Goal: Find specific page/section

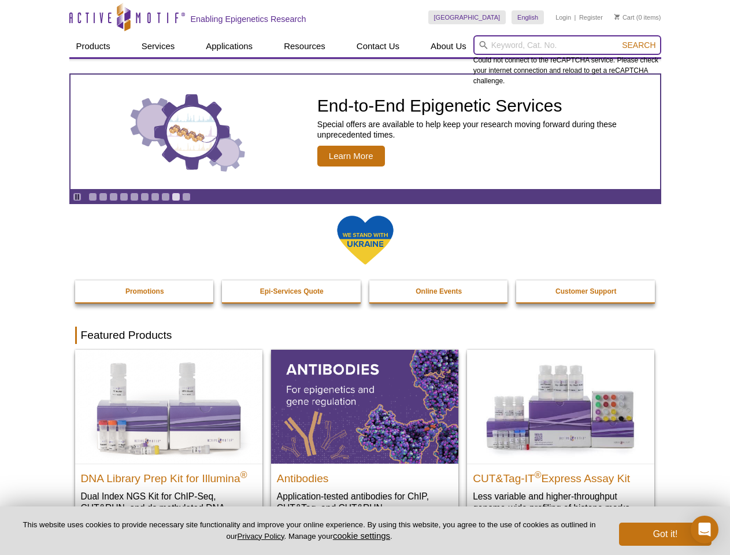
click at [567, 45] on input "search" at bounding box center [567, 45] width 188 height 20
click at [639, 45] on span "Search" at bounding box center [639, 44] width 34 height 9
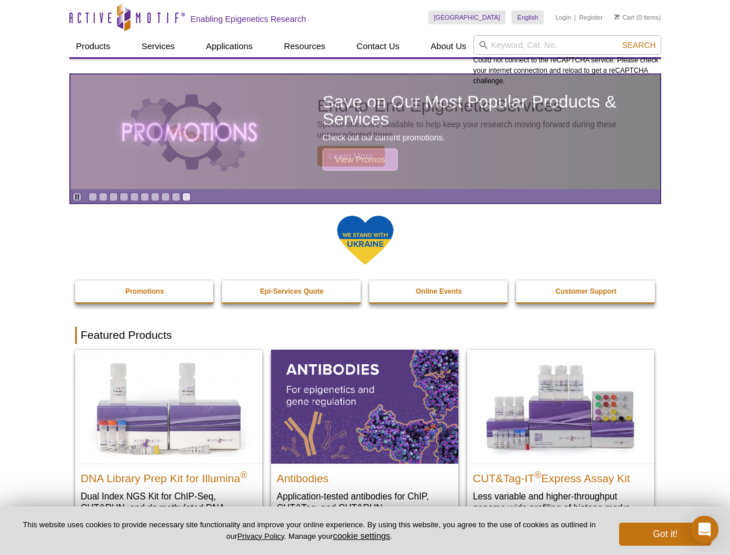
click at [77, 197] on icon "Pause" at bounding box center [77, 197] width 8 height 8
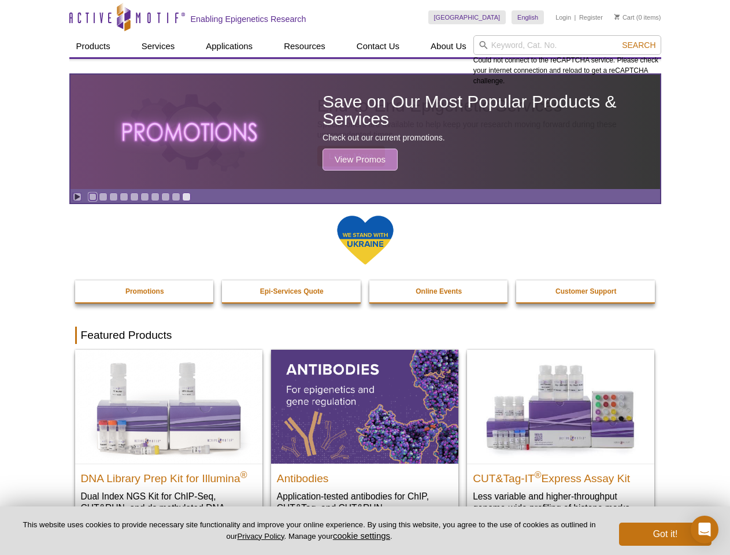
click at [92, 197] on link "Go to slide 1" at bounding box center [92, 197] width 9 height 9
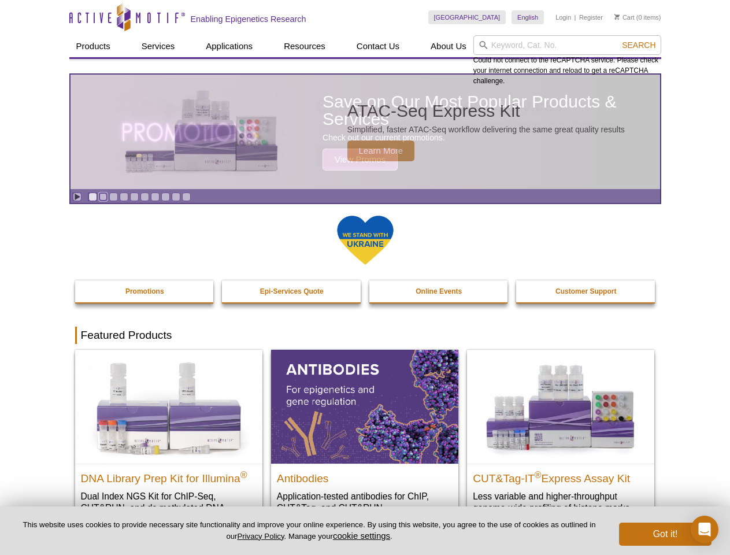
click at [103, 197] on link "Go to slide 2" at bounding box center [103, 197] width 9 height 9
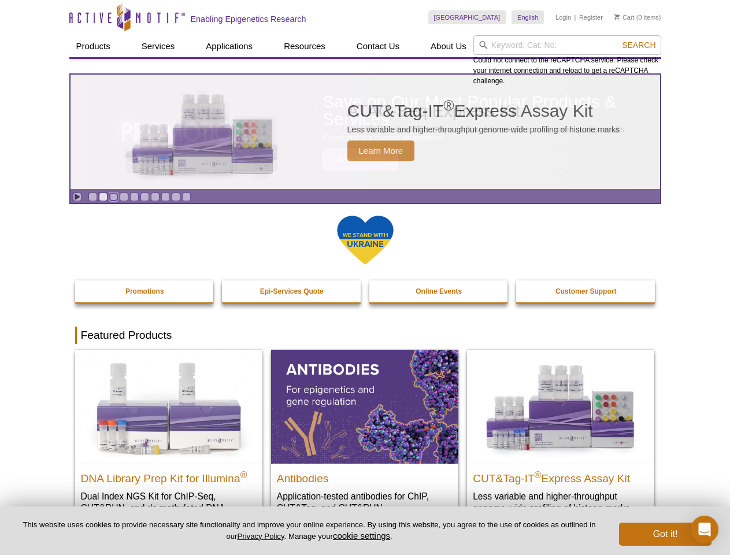
click at [113, 197] on link "Go to slide 3" at bounding box center [113, 197] width 9 height 9
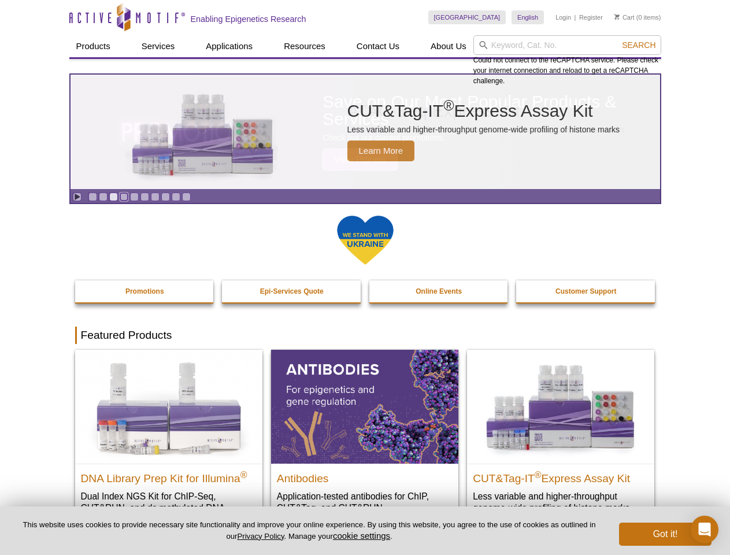
click at [124, 197] on link "Go to slide 4" at bounding box center [124, 197] width 9 height 9
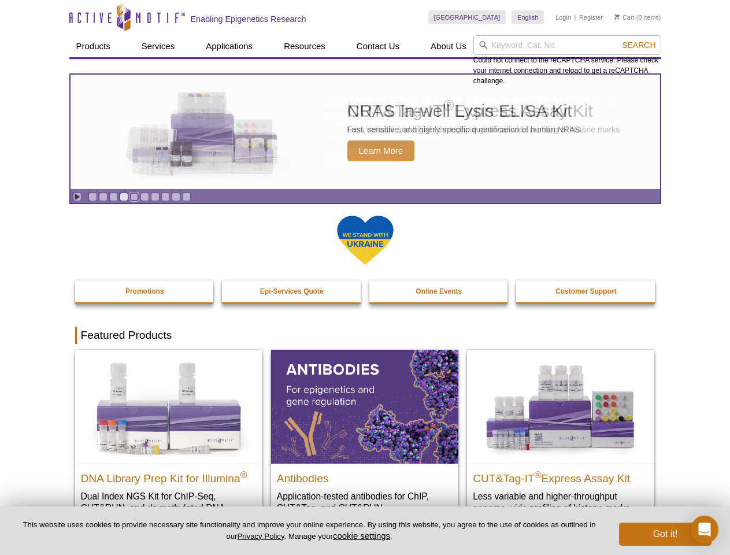
click at [134, 197] on link "Go to slide 5" at bounding box center [134, 197] width 9 height 9
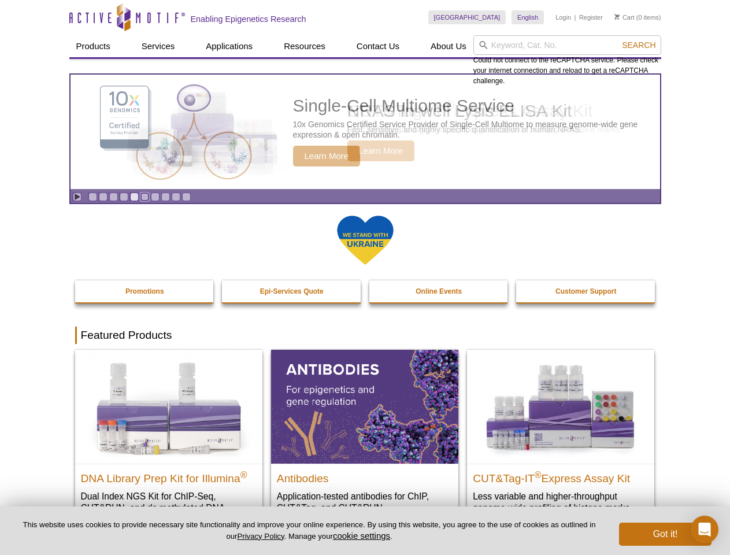
click at [145, 197] on link "Go to slide 6" at bounding box center [144, 197] width 9 height 9
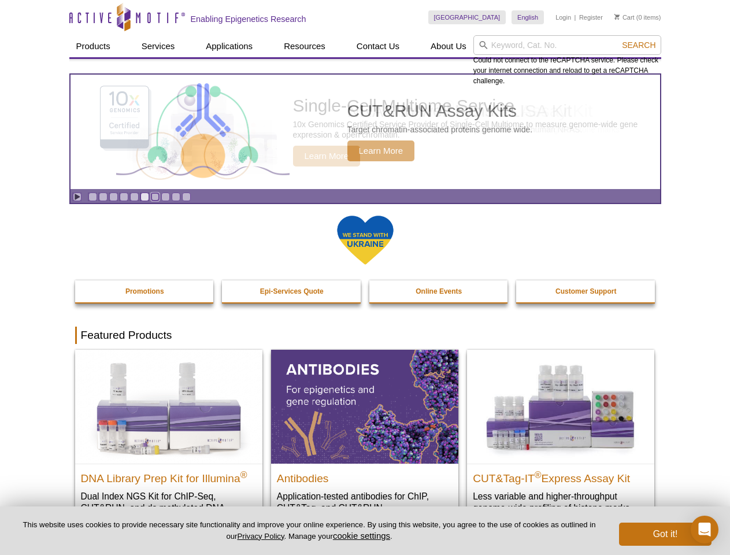
click at [155, 197] on link "Go to slide 7" at bounding box center [155, 197] width 9 height 9
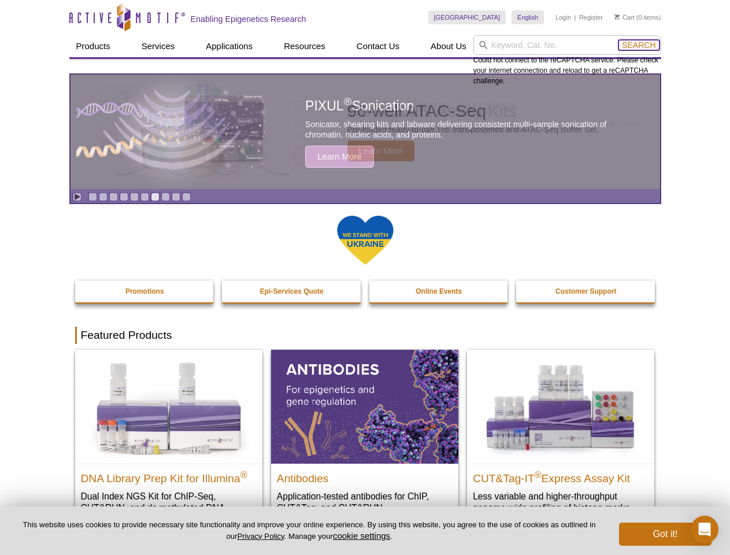
click at [639, 45] on span "Search" at bounding box center [639, 44] width 34 height 9
